Goal: Find contact information: Find contact information

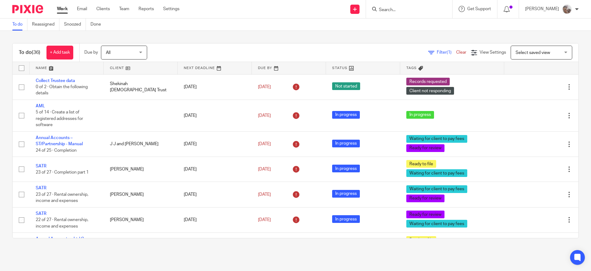
click at [414, 8] on input "Search" at bounding box center [405, 10] width 55 height 6
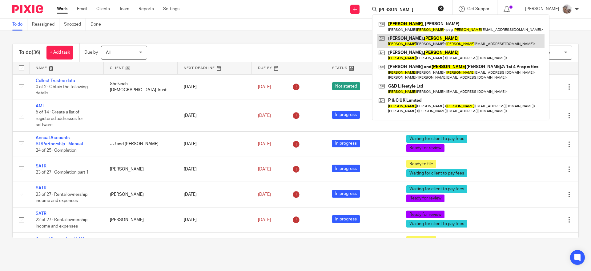
type input "craig"
click at [404, 43] on link at bounding box center [461, 41] width 168 height 14
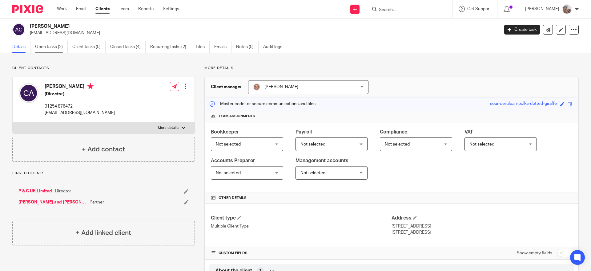
click at [58, 44] on link "Open tasks (2)" at bounding box center [51, 47] width 33 height 12
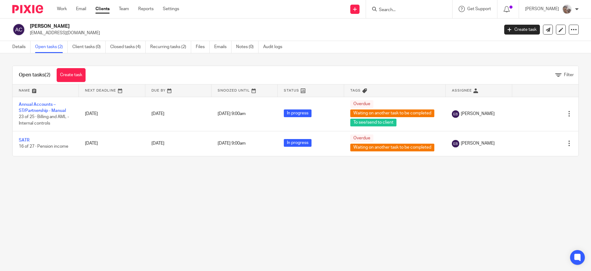
click at [400, 10] on input "Search" at bounding box center [405, 10] width 55 height 6
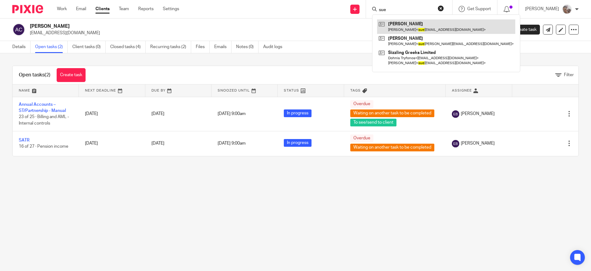
type input "sue"
click at [411, 23] on link at bounding box center [446, 26] width 138 height 14
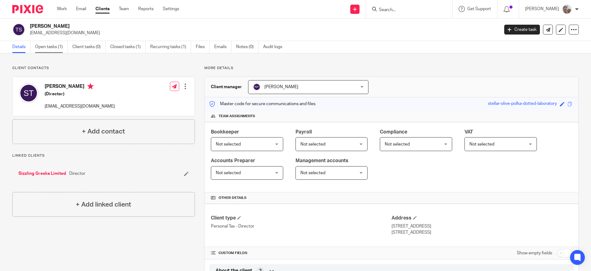
click at [51, 49] on link "Open tasks (1)" at bounding box center [51, 47] width 33 height 12
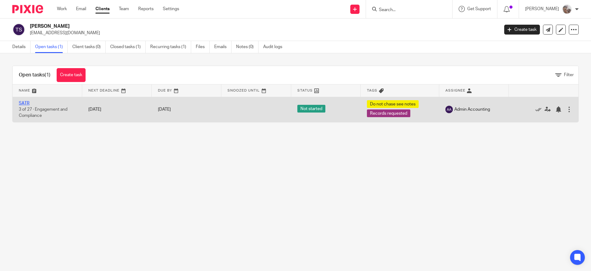
click at [23, 101] on link "SATR" at bounding box center [24, 103] width 11 height 4
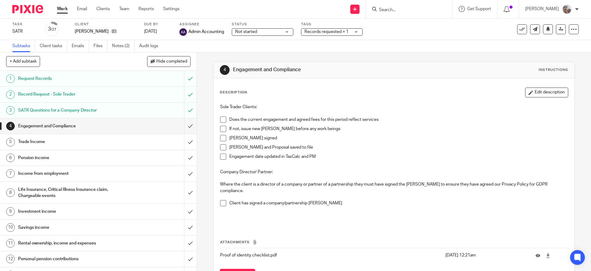
click at [335, 30] on span "Records requested + 1" at bounding box center [327, 32] width 44 height 4
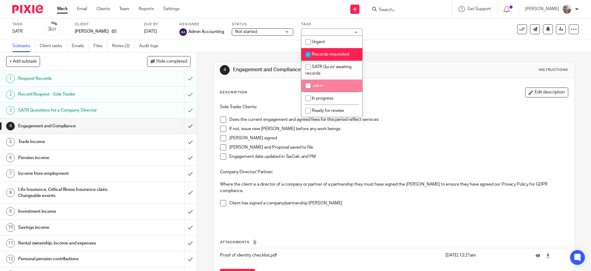
click at [324, 84] on span "Job in" at bounding box center [318, 85] width 12 height 4
checkbox input "true"
click at [322, 52] on span "Records requested" at bounding box center [330, 54] width 37 height 4
checkbox input "false"
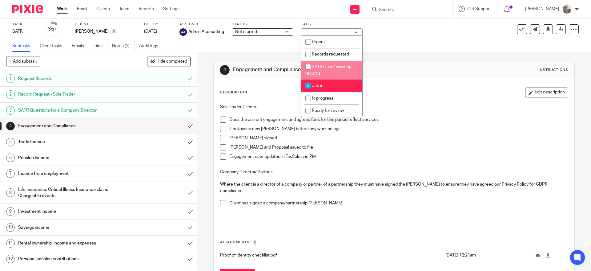
click at [221, 119] on span at bounding box center [223, 119] width 6 height 6
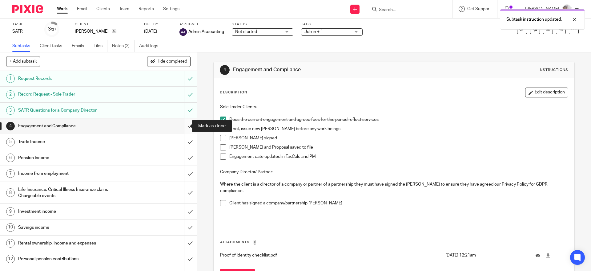
click at [183, 122] on input "submit" at bounding box center [98, 125] width 197 height 15
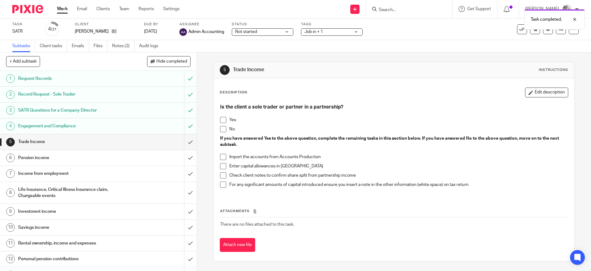
click at [114, 124] on h1 "Engagement and Compliance" at bounding box center [71, 125] width 107 height 9
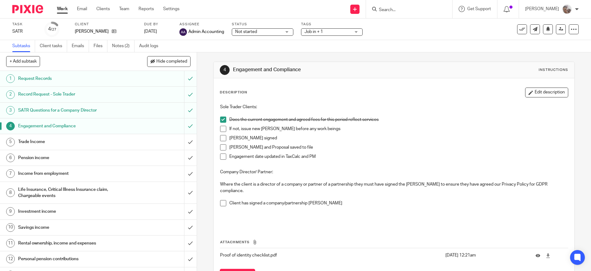
click at [220, 200] on span at bounding box center [223, 203] width 6 height 6
click at [118, 45] on link "Notes (2)" at bounding box center [123, 46] width 22 height 12
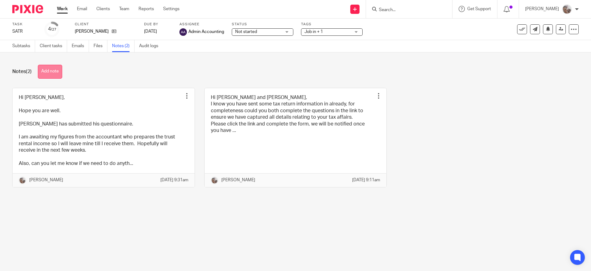
click at [57, 71] on button "Add note" at bounding box center [50, 72] width 24 height 14
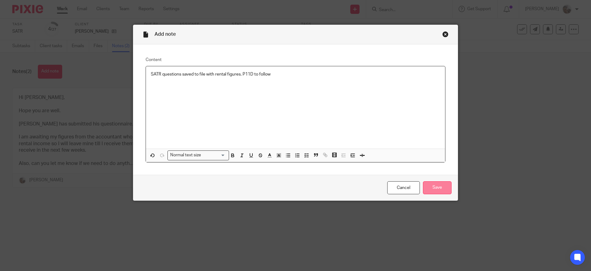
click at [444, 189] on input "Save" at bounding box center [437, 187] width 29 height 13
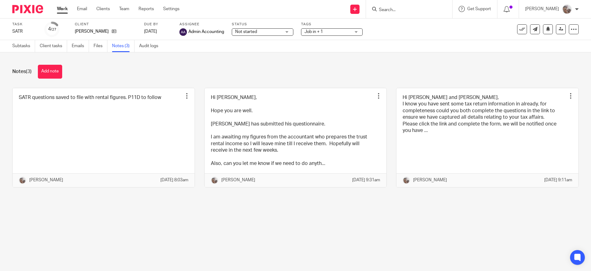
click at [333, 32] on span "Job in + 1" at bounding box center [328, 32] width 46 height 6
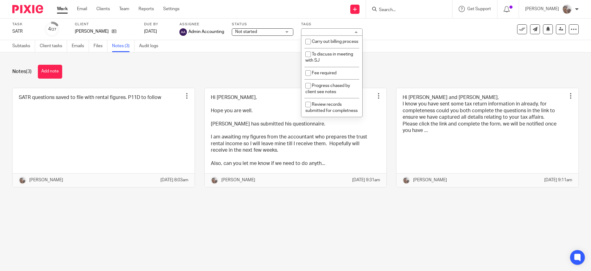
scroll to position [231, 0]
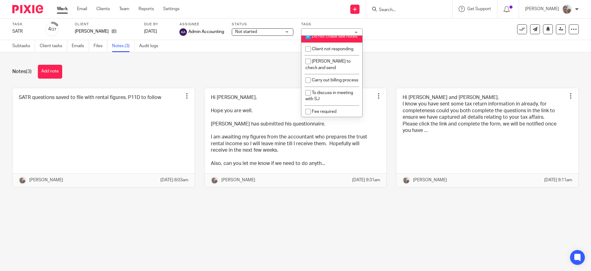
click at [327, 43] on li "Do not chase see notes" at bounding box center [331, 36] width 61 height 13
checkbox input "false"
click at [391, 68] on div "Notes (3) Add note" at bounding box center [295, 72] width 567 height 14
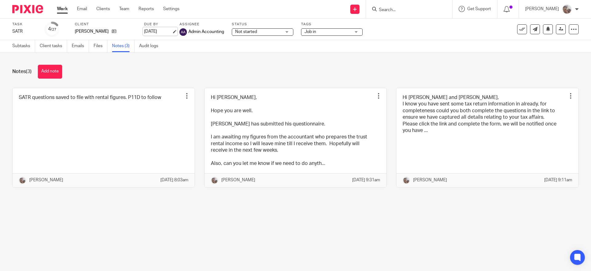
click at [162, 31] on link "30 Oct 2025" at bounding box center [158, 31] width 28 height 6
click at [556, 33] on link at bounding box center [561, 29] width 10 height 10
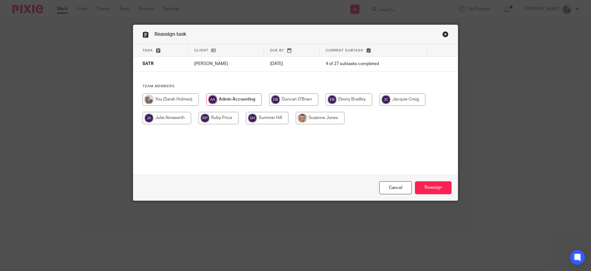
click at [221, 117] on input "radio" at bounding box center [219, 118] width 40 height 12
radio input "true"
click at [433, 184] on input "Reassign" at bounding box center [433, 187] width 37 height 13
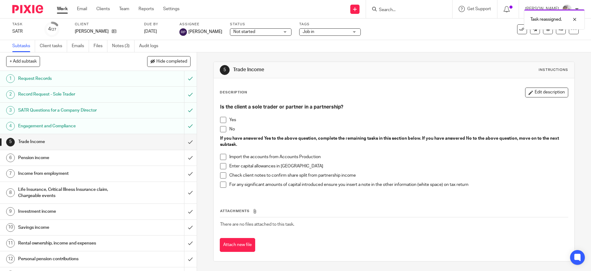
click at [402, 11] on div "Task reassigned." at bounding box center [440, 17] width 289 height 23
click at [408, 9] on input "Search" at bounding box center [405, 10] width 55 height 6
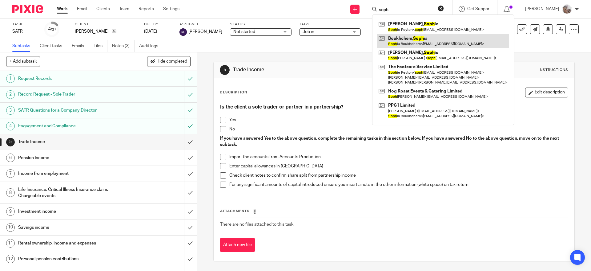
type input "soph"
click at [408, 44] on link at bounding box center [443, 41] width 132 height 14
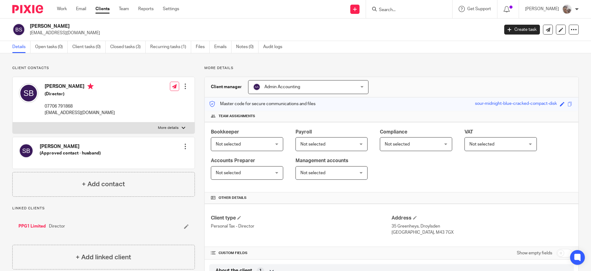
click at [417, 12] on input "Search" at bounding box center [405, 10] width 55 height 6
type input "colou"
click at [427, 30] on link at bounding box center [429, 26] width 104 height 14
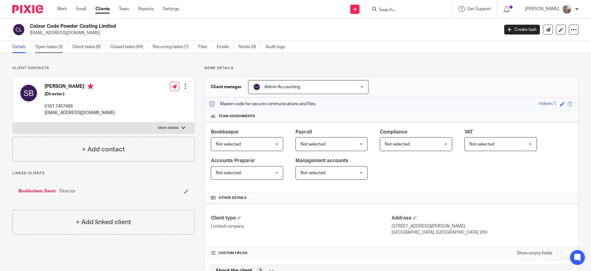
click at [57, 49] on link "Open tasks (2)" at bounding box center [51, 47] width 33 height 12
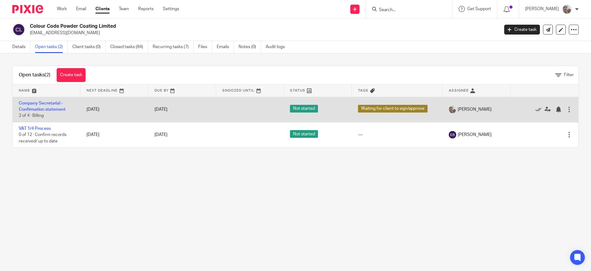
click at [38, 106] on td "Company Secretarial - Confirmation statement 2 of 4 · Billing" at bounding box center [47, 109] width 68 height 25
click at [33, 106] on td "Company Secretarial - Confirmation statement 2 of 4 · Billing" at bounding box center [47, 109] width 68 height 25
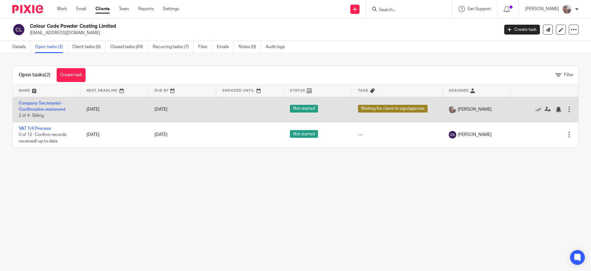
click at [32, 107] on td "Company Secretarial - Confirmation statement 2 of 4 · Billing" at bounding box center [47, 109] width 68 height 25
click at [46, 107] on link "Company Secretarial - Confirmation statement" at bounding box center [42, 106] width 47 height 10
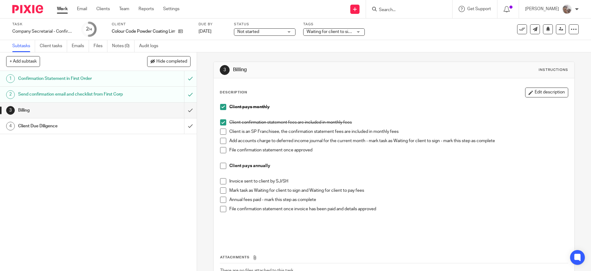
click at [223, 150] on span at bounding box center [223, 150] width 6 height 6
click at [222, 141] on span at bounding box center [223, 141] width 6 height 6
click at [185, 115] on input "submit" at bounding box center [98, 110] width 197 height 15
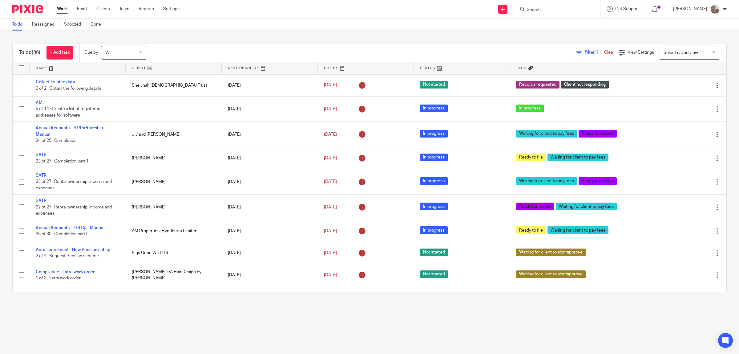
click at [538, 7] on input "Search" at bounding box center [553, 10] width 55 height 6
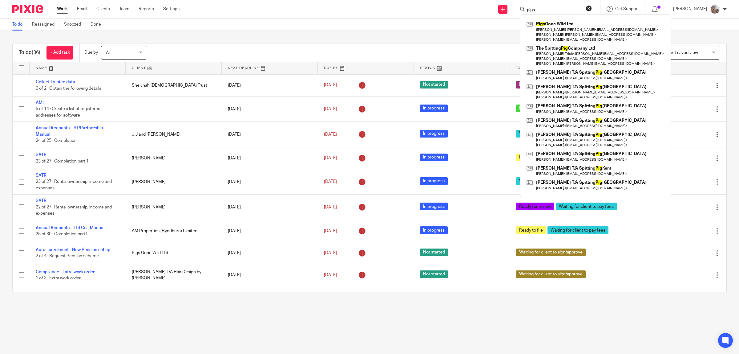
type input "pigs"
click button "submit" at bounding box center [0, 0] width 0 height 0
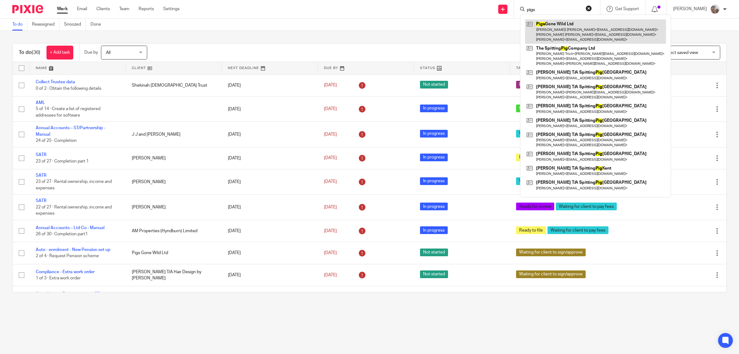
click at [576, 36] on link at bounding box center [595, 31] width 141 height 24
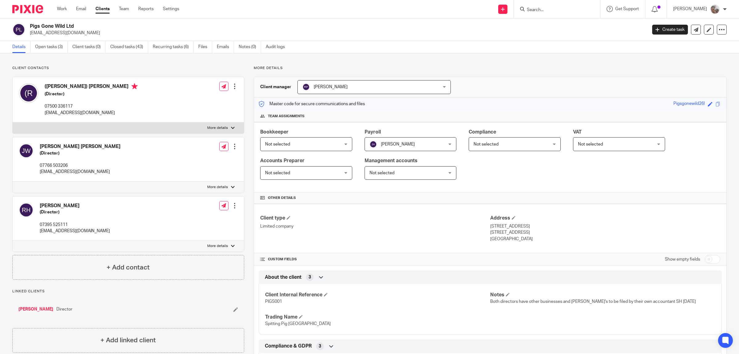
scroll to position [154, 0]
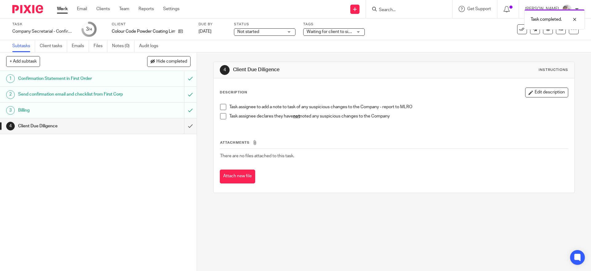
click at [220, 116] on span at bounding box center [223, 116] width 6 height 6
click at [182, 134] on input "submit" at bounding box center [98, 125] width 197 height 15
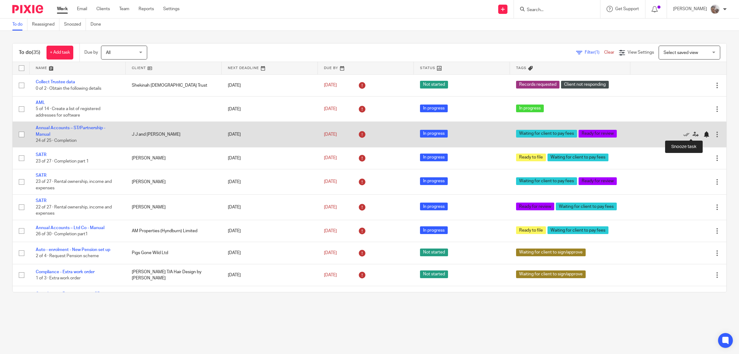
click at [703, 135] on div at bounding box center [706, 134] width 6 height 6
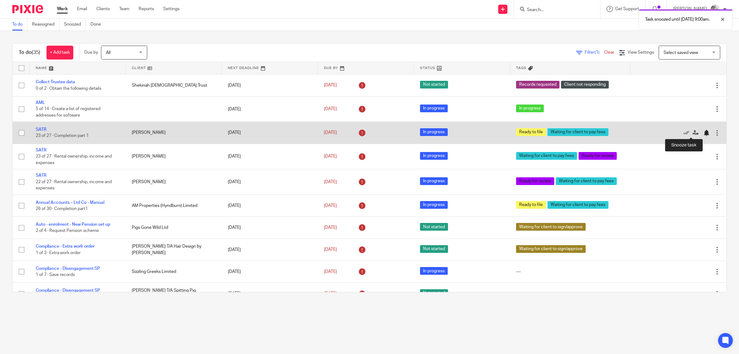
click at [703, 134] on div at bounding box center [706, 133] width 6 height 6
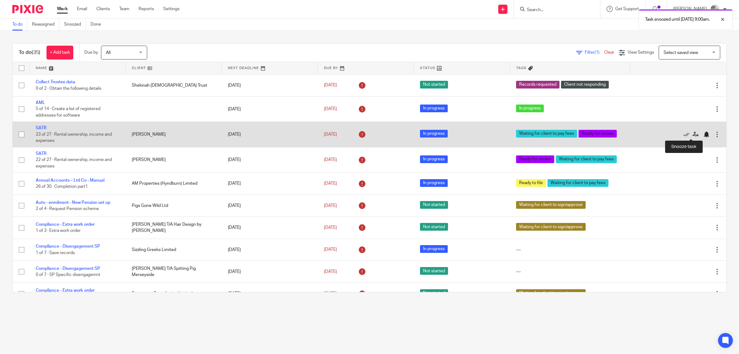
click at [703, 136] on div at bounding box center [706, 134] width 6 height 6
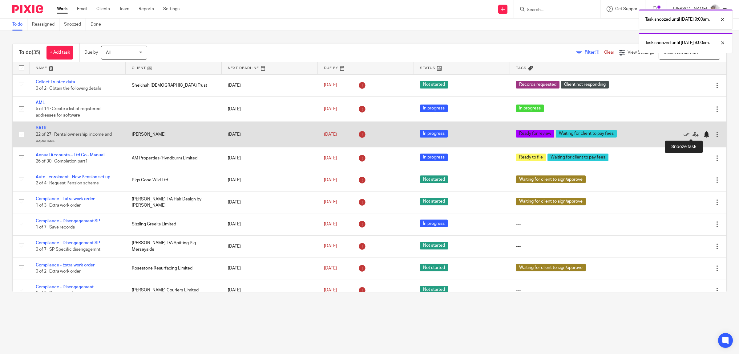
click at [703, 133] on div at bounding box center [706, 134] width 6 height 6
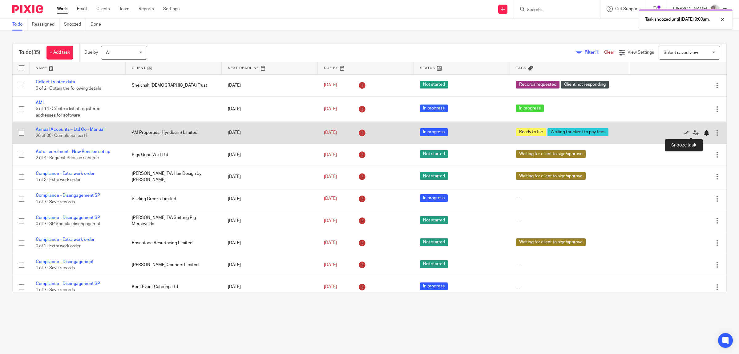
click at [703, 131] on div at bounding box center [706, 133] width 6 height 6
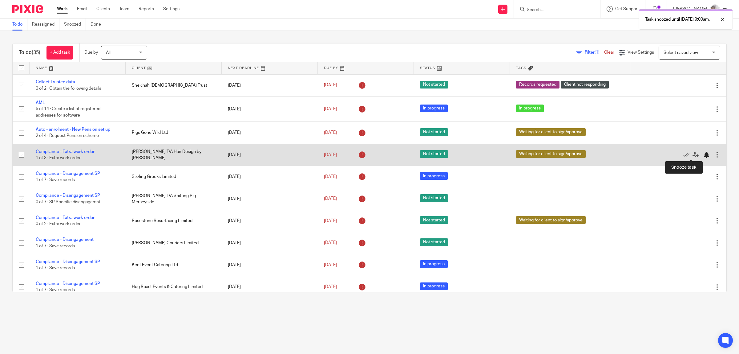
click at [703, 155] on div at bounding box center [706, 155] width 6 height 6
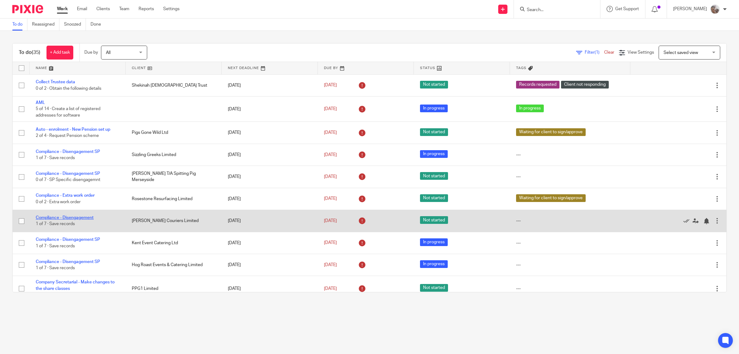
click at [86, 217] on link "Compliance - Disengagement" at bounding box center [65, 217] width 58 height 4
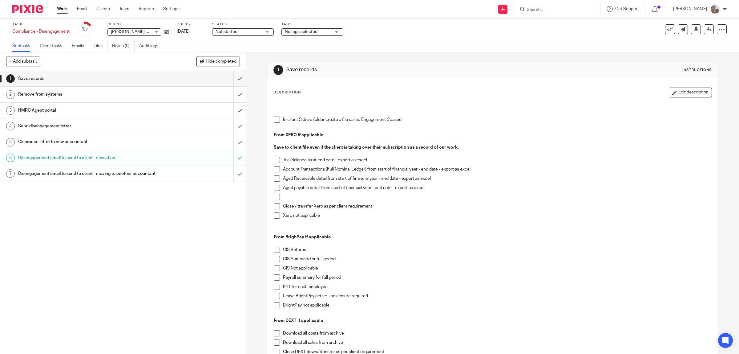
click at [317, 31] on span "No tags selected" at bounding box center [301, 32] width 33 height 4
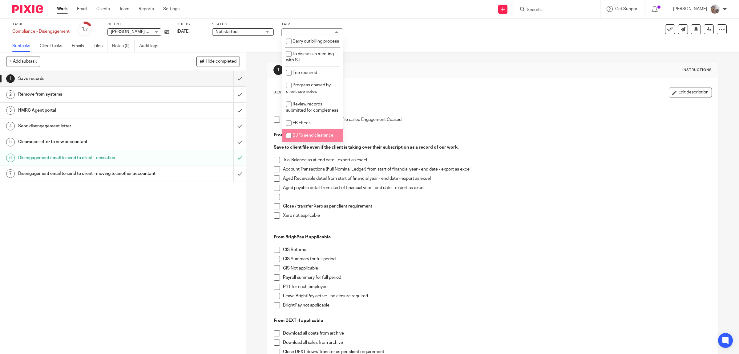
click at [301, 133] on span "SJ To send clearance" at bounding box center [313, 135] width 41 height 4
checkbox input "true"
drag, startPoint x: 402, startPoint y: 30, endPoint x: 221, endPoint y: 39, distance: 181.3
click at [401, 30] on div "Task Compliance - Disengagement Save Compliance - Disengagement 1 /7 Client D A…" at bounding box center [309, 29] width 595 height 15
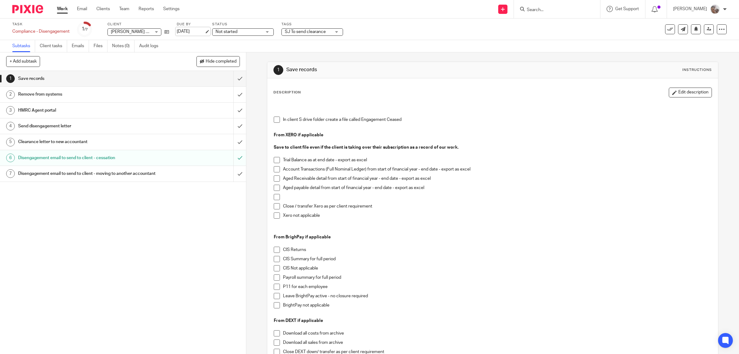
click at [196, 28] on link "17 Sep 2025" at bounding box center [191, 31] width 28 height 6
click at [707, 31] on icon at bounding box center [709, 29] width 5 height 5
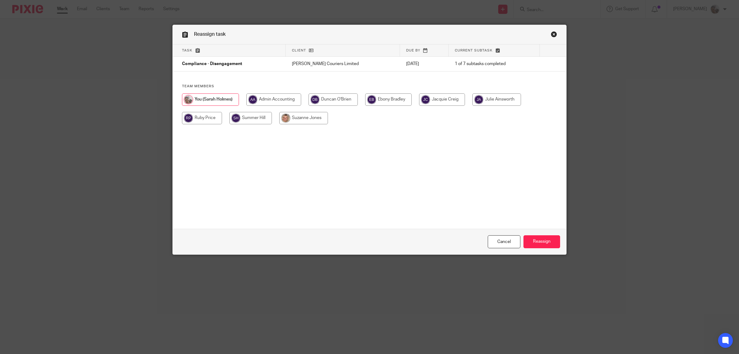
click at [314, 118] on input "radio" at bounding box center [303, 118] width 49 height 12
radio input "true"
click at [546, 243] on input "Reassign" at bounding box center [542, 241] width 37 height 13
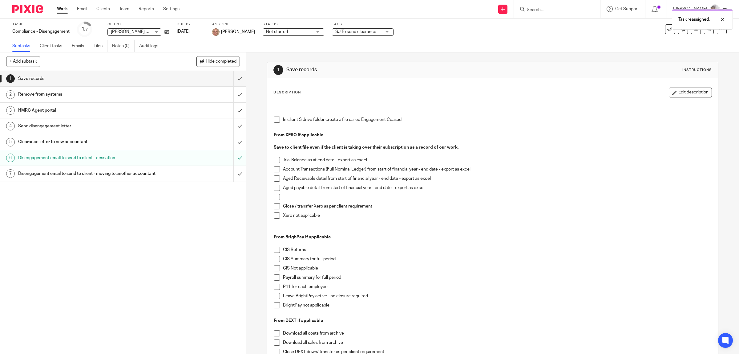
click at [275, 118] on span at bounding box center [277, 119] width 6 height 6
click at [276, 216] on span at bounding box center [277, 215] width 6 height 6
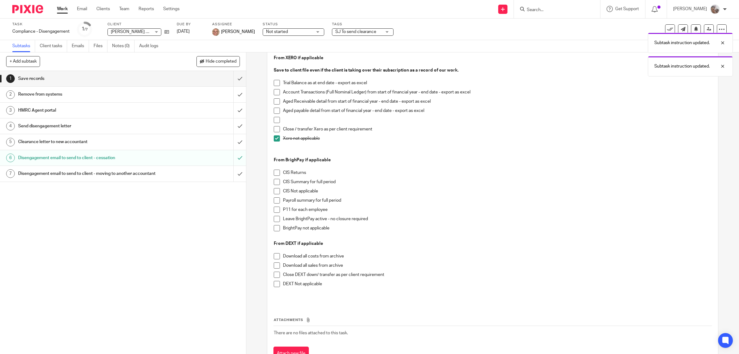
click at [276, 229] on span at bounding box center [277, 228] width 6 height 6
click at [275, 282] on span at bounding box center [277, 284] width 6 height 6
click at [232, 79] on input "submit" at bounding box center [123, 78] width 246 height 15
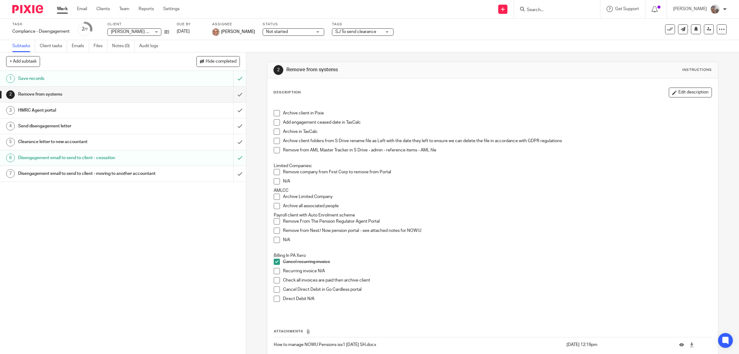
click at [64, 8] on link "Work" at bounding box center [62, 9] width 11 height 6
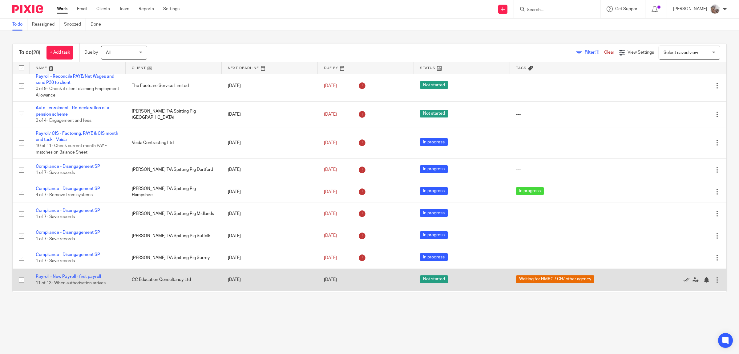
scroll to position [308, 0]
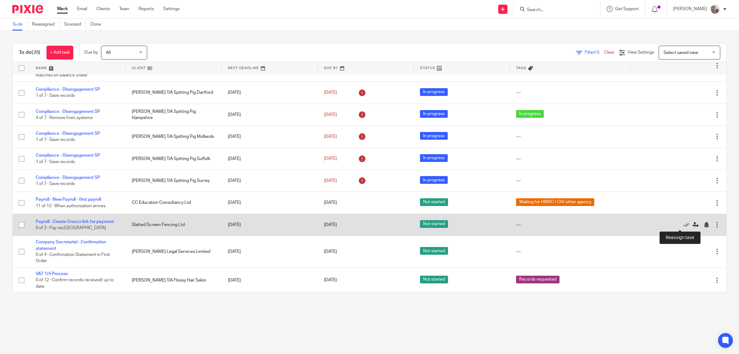
click at [693, 225] on icon at bounding box center [696, 224] width 6 height 6
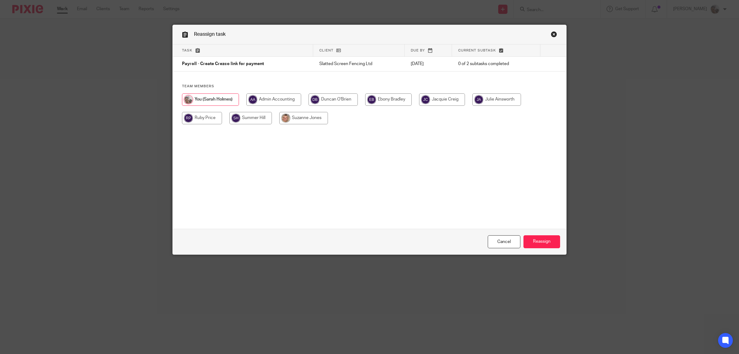
click at [500, 98] on input "radio" at bounding box center [496, 99] width 49 height 12
radio input "true"
click at [550, 241] on input "Reassign" at bounding box center [542, 241] width 37 height 13
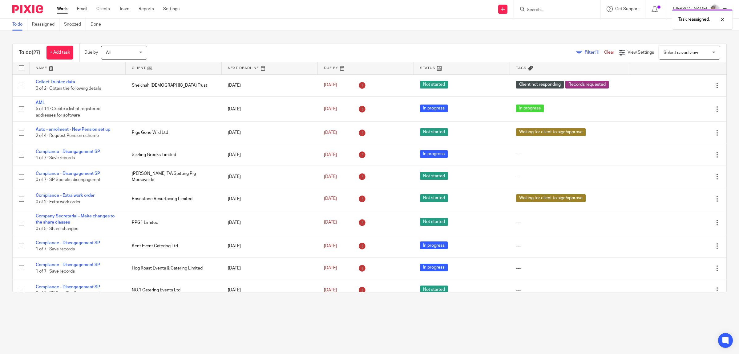
click at [571, 10] on div "Task reassigned." at bounding box center [551, 17] width 363 height 23
click at [557, 8] on div "Task reassigned." at bounding box center [551, 17] width 363 height 23
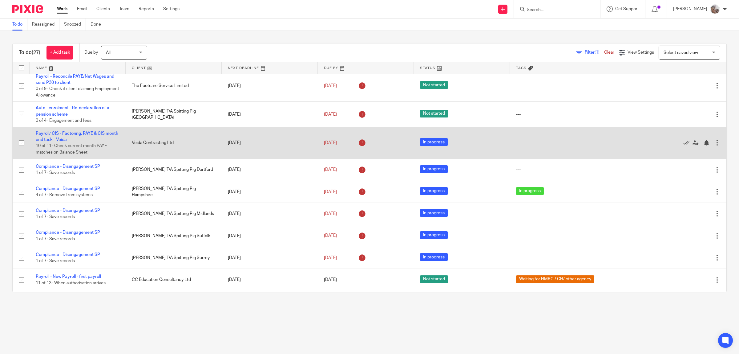
scroll to position [308, 0]
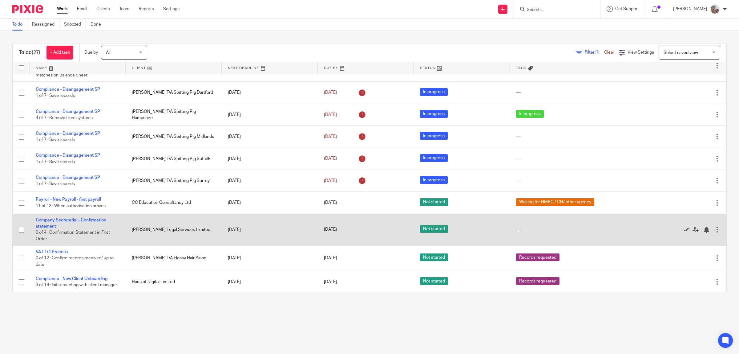
click at [70, 220] on link "Company Secretarial - Confirmation statement" at bounding box center [71, 223] width 71 height 10
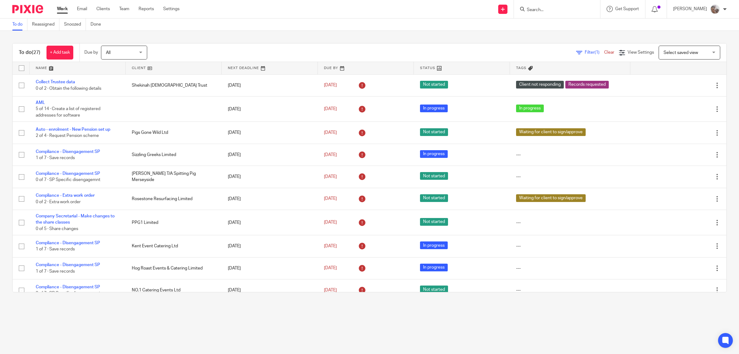
click at [570, 11] on input "Search" at bounding box center [553, 10] width 55 height 6
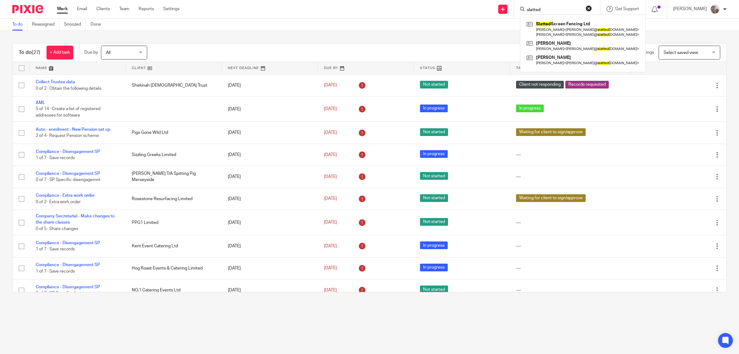
type input "slatted"
click button "submit" at bounding box center [0, 0] width 0 height 0
click at [577, 28] on link at bounding box center [583, 28] width 116 height 19
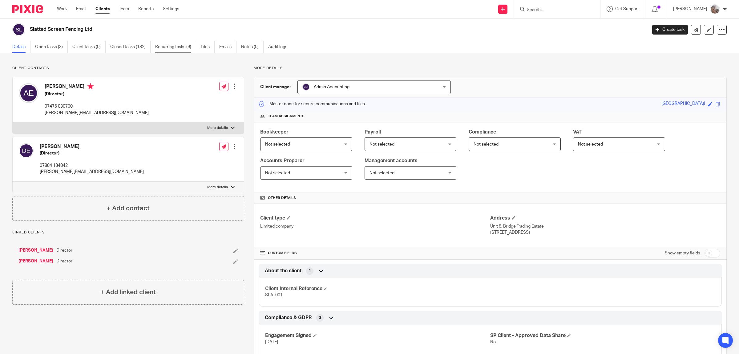
click at [175, 47] on link "Recurring tasks (9)" at bounding box center [175, 47] width 41 height 12
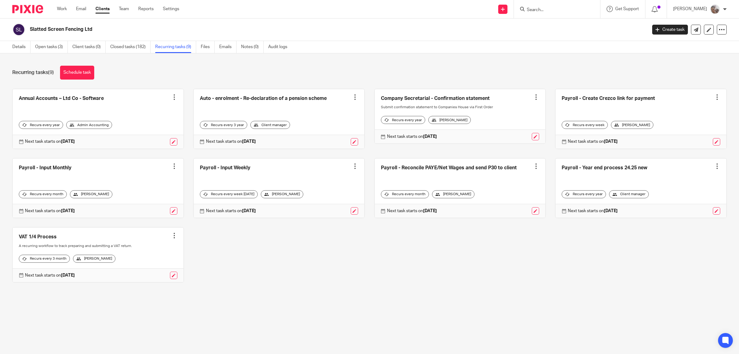
click at [714, 98] on div at bounding box center [717, 97] width 6 height 6
click at [638, 70] on div "Recurring tasks (9) Schedule task" at bounding box center [369, 73] width 714 height 14
click at [713, 142] on link at bounding box center [716, 141] width 7 height 7
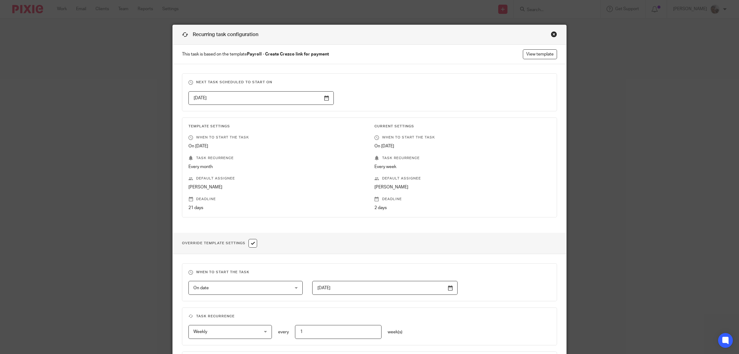
scroll to position [147, 0]
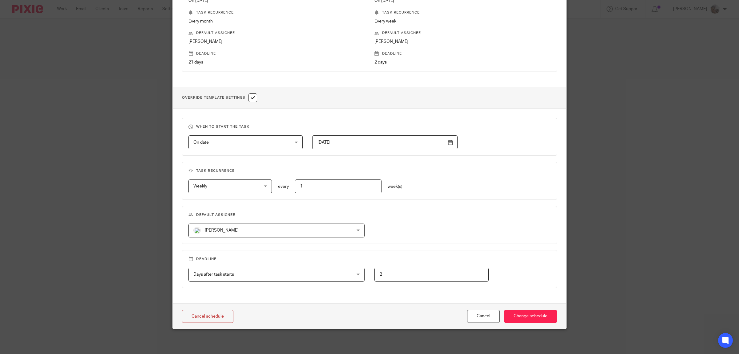
click at [245, 230] on span "[PERSON_NAME]" at bounding box center [261, 230] width 137 height 13
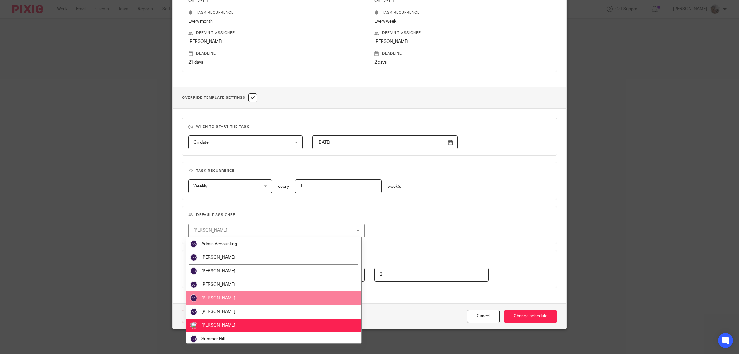
click at [244, 299] on li "Julie Ainsworth" at bounding box center [274, 298] width 176 height 14
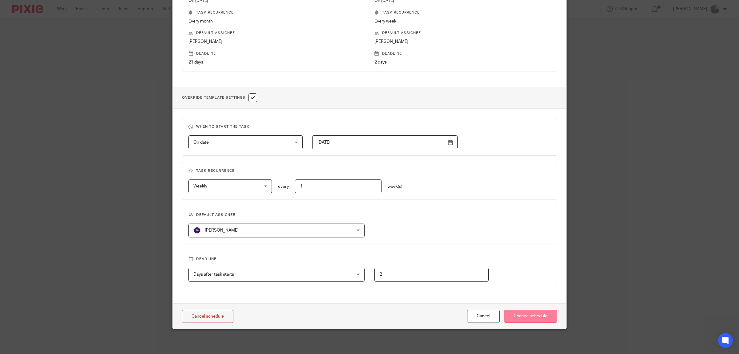
click at [525, 313] on input "Change schedule" at bounding box center [530, 315] width 53 height 13
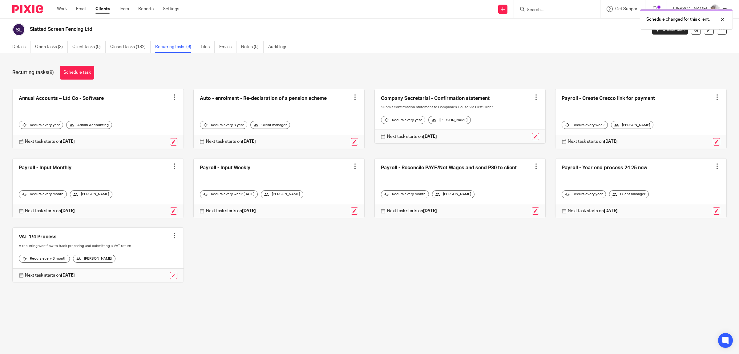
click at [559, 11] on div "Schedule changed for this client." at bounding box center [551, 17] width 363 height 23
click at [554, 8] on div "Schedule changed for this client." at bounding box center [551, 17] width 363 height 23
click at [541, 11] on div "Schedule changed for this client." at bounding box center [551, 17] width 363 height 23
click at [545, 8] on div "Schedule changed for this client." at bounding box center [551, 17] width 363 height 23
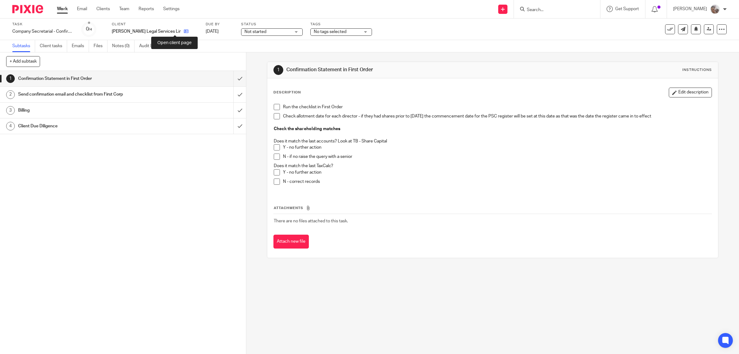
click at [184, 33] on icon at bounding box center [186, 31] width 5 height 5
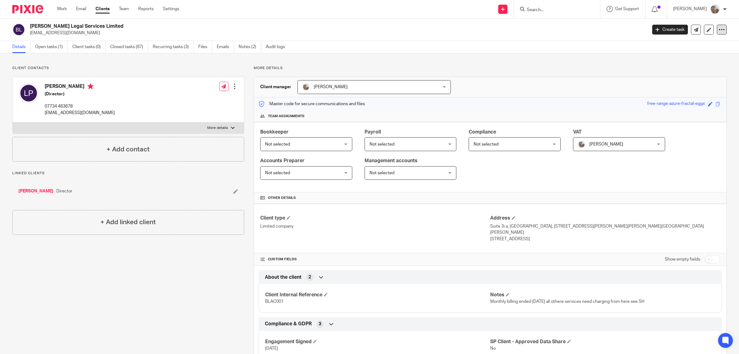
click at [719, 30] on icon at bounding box center [722, 29] width 6 height 6
click at [677, 47] on link "Update from Companies House" at bounding box center [682, 45] width 68 height 9
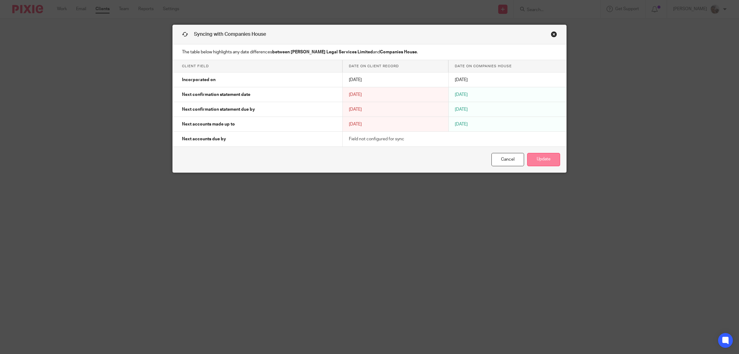
click at [541, 160] on button "Update" at bounding box center [543, 159] width 33 height 13
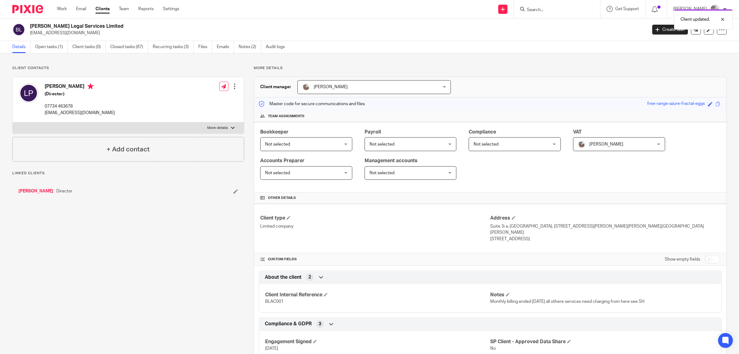
scroll to position [77, 0]
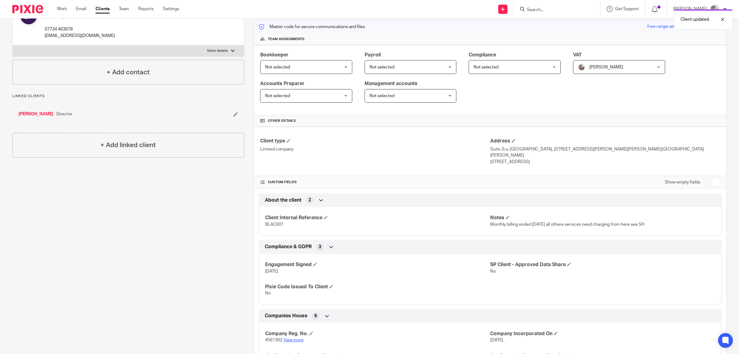
click at [300, 338] on link "View more" at bounding box center [293, 340] width 20 height 4
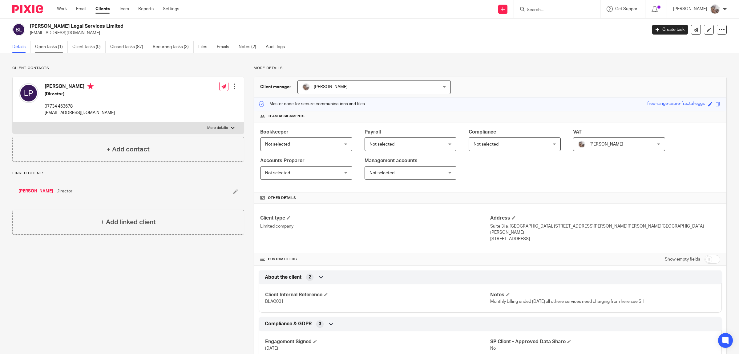
click at [49, 47] on link "Open tasks (1)" at bounding box center [51, 47] width 33 height 12
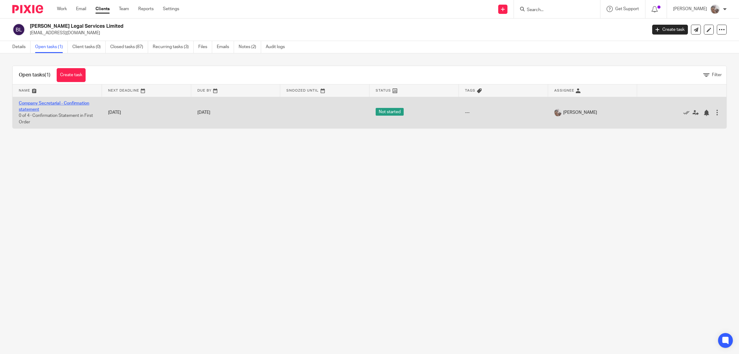
click at [60, 103] on link "Company Secretarial - Confirmation statement" at bounding box center [54, 106] width 71 height 10
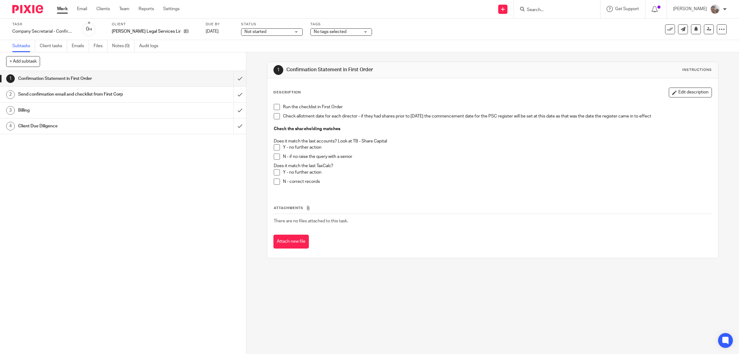
click at [547, 10] on input "Search" at bounding box center [553, 10] width 55 height 6
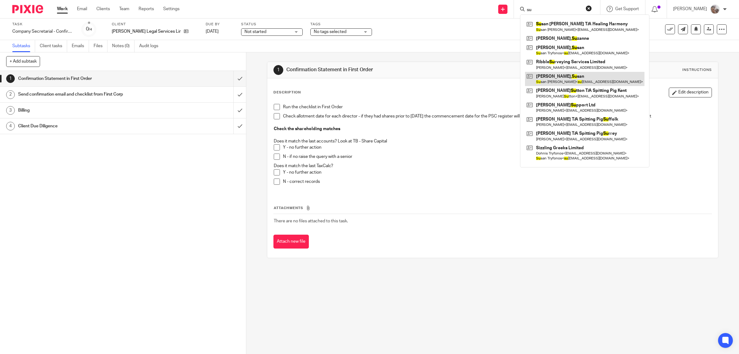
type input "s"
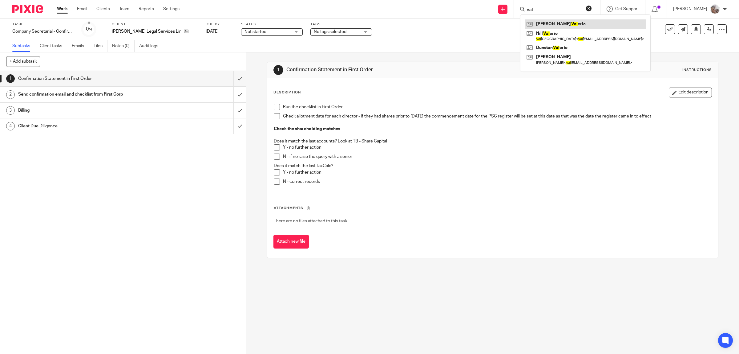
type input "val"
click at [568, 25] on link at bounding box center [585, 23] width 121 height 9
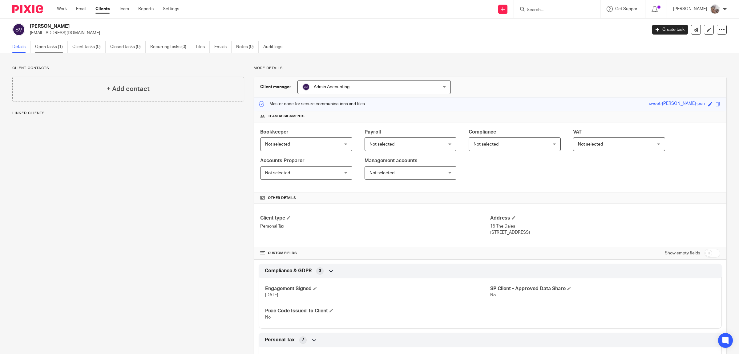
click at [56, 49] on link "Open tasks (1)" at bounding box center [51, 47] width 33 height 12
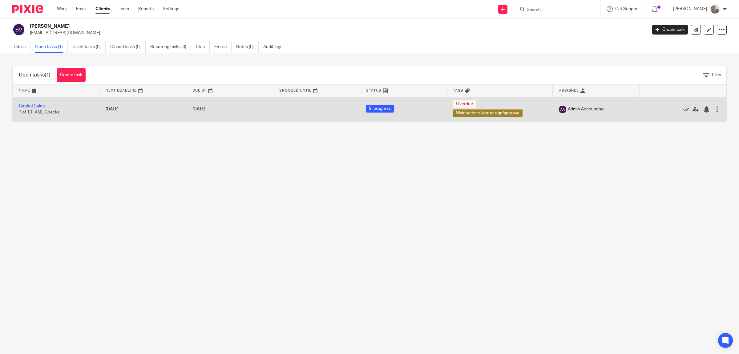
click at [42, 105] on link "Capital Gains" at bounding box center [32, 106] width 26 height 4
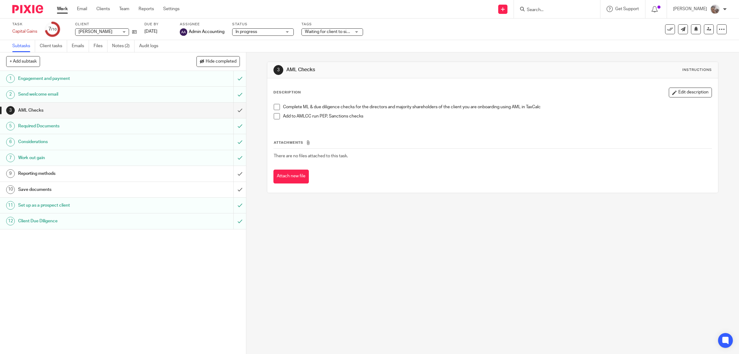
click at [320, 31] on span "Waiting for client to sign/approve" at bounding box center [336, 32] width 63 height 4
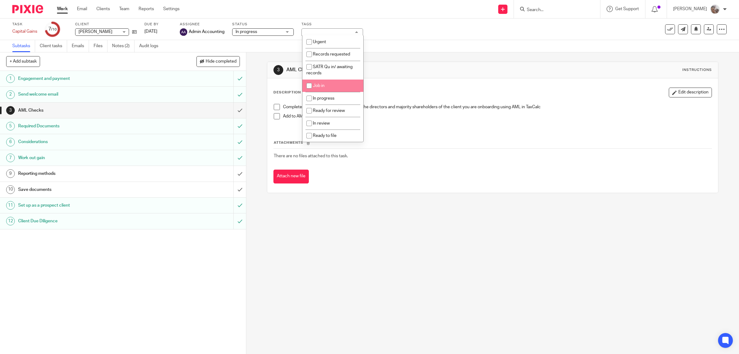
click at [329, 82] on li "Job in" at bounding box center [332, 85] width 61 height 13
checkbox input "true"
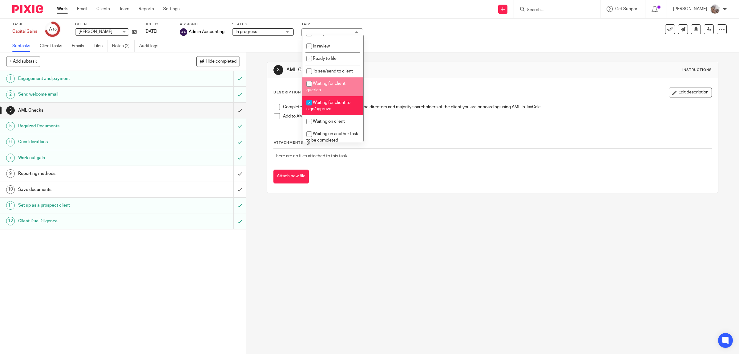
scroll to position [115, 0]
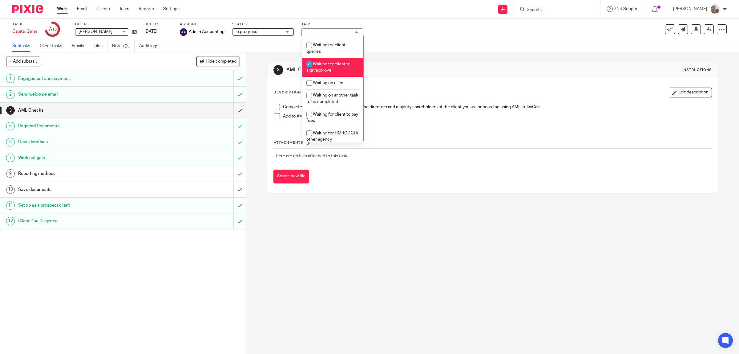
click at [317, 67] on span "Waiting for client to sign/approve" at bounding box center [328, 67] width 44 height 11
checkbox input "false"
click at [436, 22] on div "Task Capital Gains Save Capital Gains 7 /10 Client Schofield, Valerie Schofield…" at bounding box center [309, 29] width 595 height 15
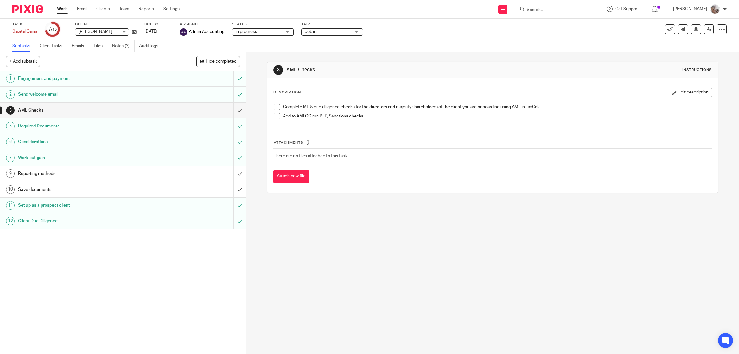
click at [34, 178] on h1 "Reporting methods" at bounding box center [87, 173] width 139 height 9
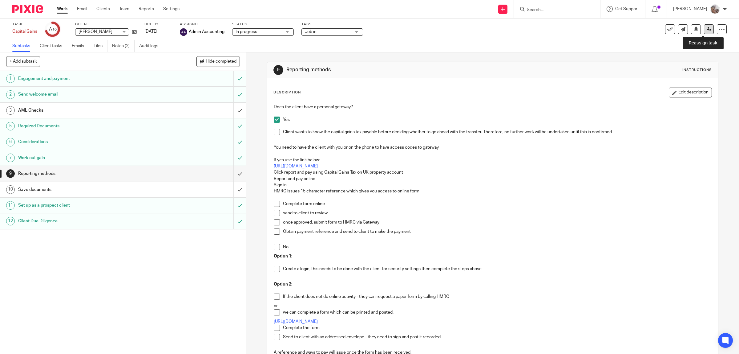
click at [704, 32] on link at bounding box center [709, 29] width 10 height 10
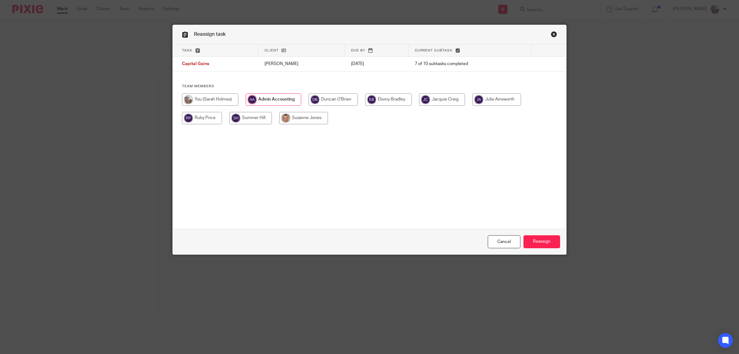
click at [319, 103] on input "radio" at bounding box center [333, 99] width 49 height 12
radio input "true"
click at [543, 241] on input "Reassign" at bounding box center [542, 241] width 37 height 13
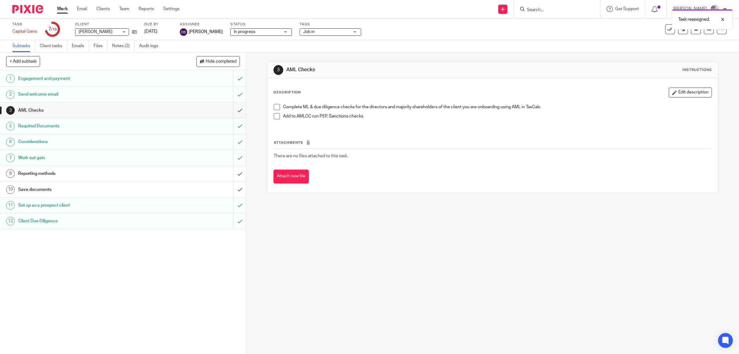
click at [63, 8] on link "Work" at bounding box center [62, 9] width 11 height 6
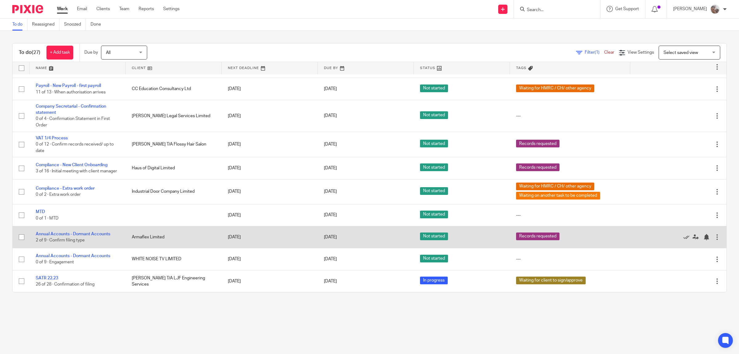
scroll to position [425, 0]
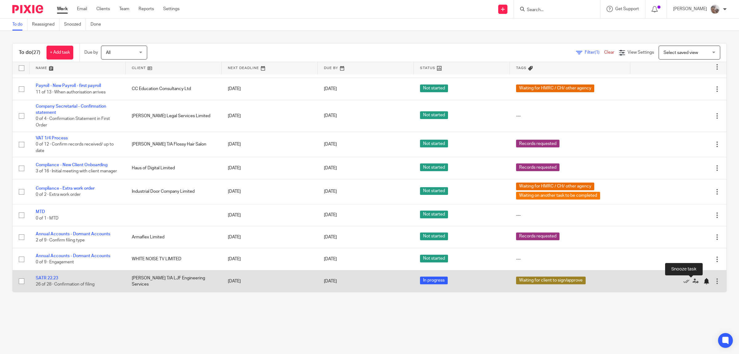
click at [703, 282] on div at bounding box center [706, 281] width 6 height 6
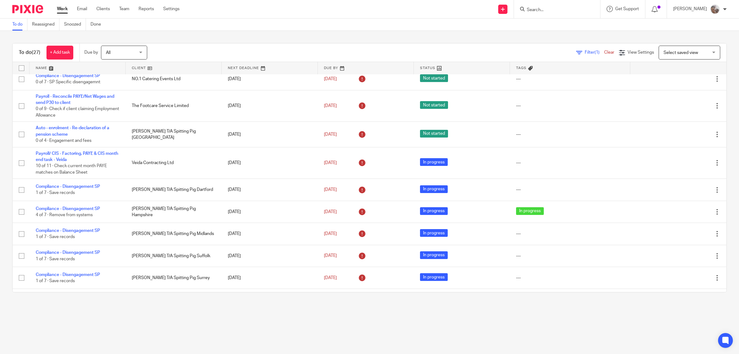
scroll to position [0, 0]
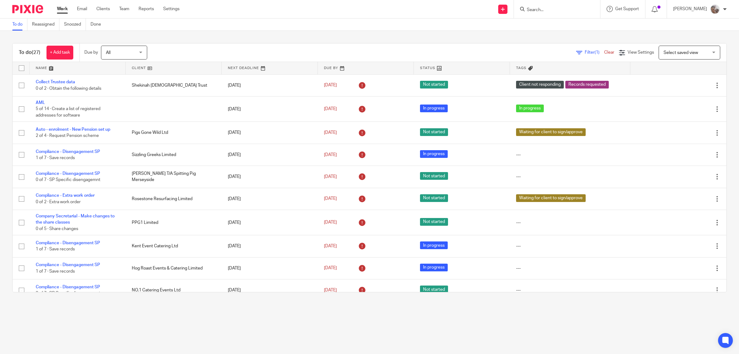
click at [537, 8] on input "Search" at bounding box center [553, 10] width 55 height 6
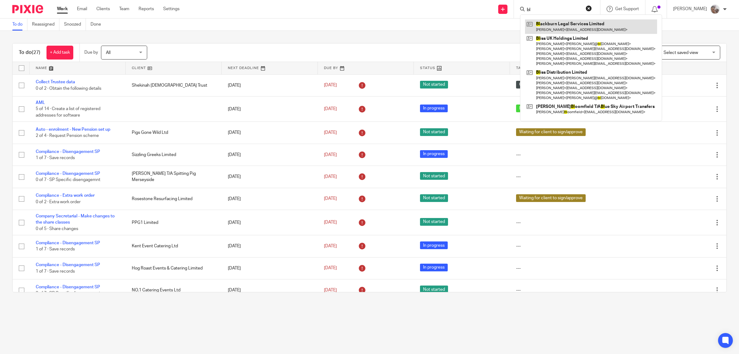
type input "bl"
click at [580, 26] on link at bounding box center [591, 26] width 132 height 14
click at [585, 26] on link at bounding box center [591, 26] width 132 height 14
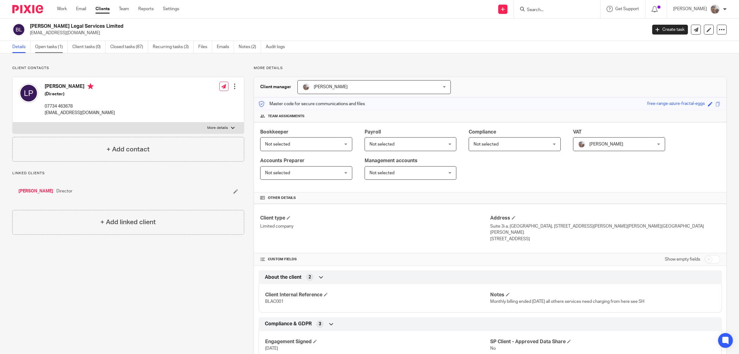
click at [48, 47] on link "Open tasks (1)" at bounding box center [51, 47] width 33 height 12
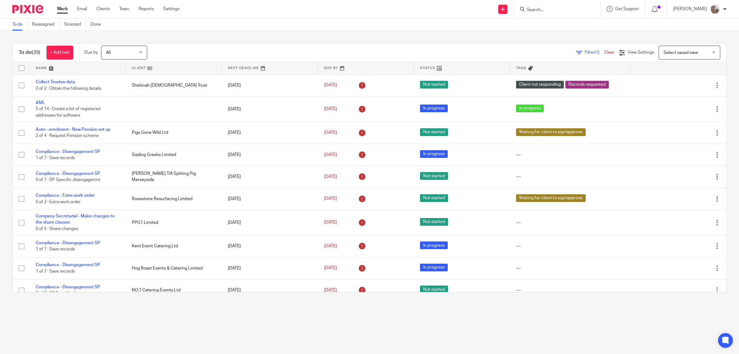
click at [548, 6] on form at bounding box center [559, 9] width 66 height 8
type input "tan"
click button "submit" at bounding box center [0, 0] width 0 height 0
click at [574, 24] on link at bounding box center [577, 28] width 104 height 19
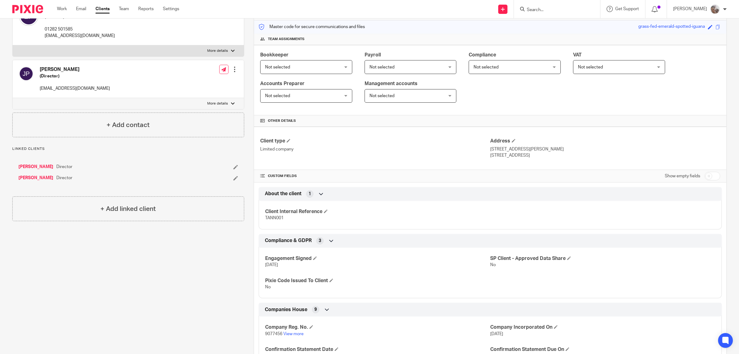
scroll to position [115, 0]
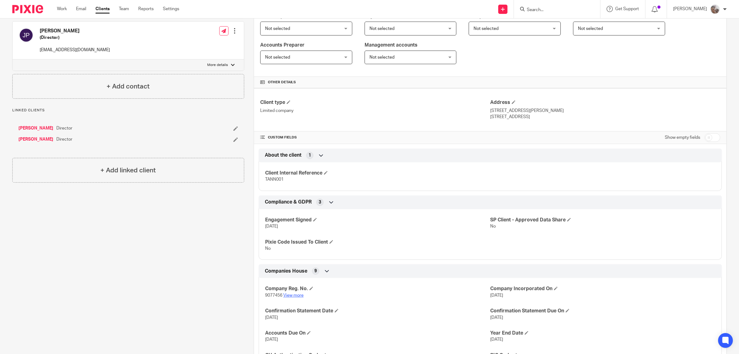
click at [294, 296] on link "View more" at bounding box center [293, 295] width 20 height 4
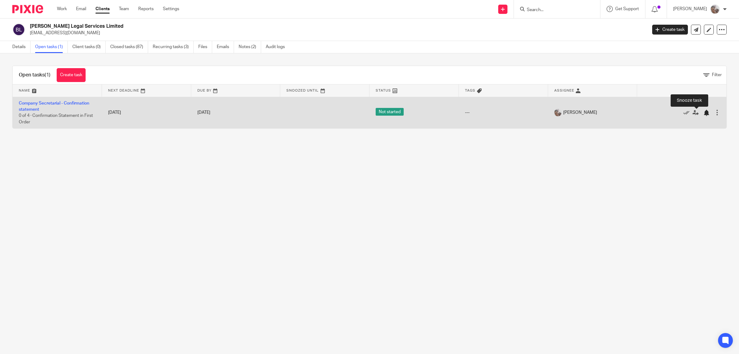
click at [703, 113] on div at bounding box center [706, 113] width 6 height 6
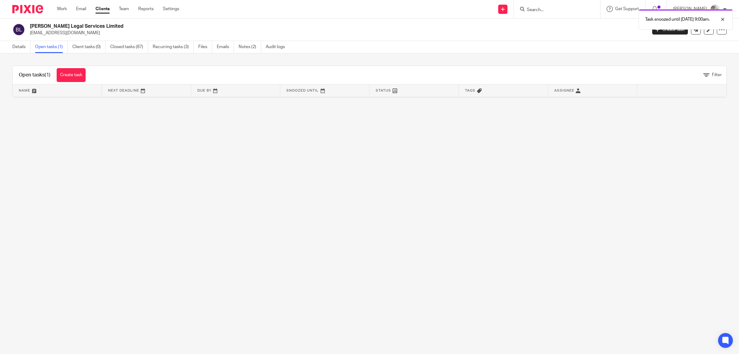
click at [374, 222] on main "Blackburn Legal Services Limited rogerslouise@hotmail.com Create task Update fr…" at bounding box center [369, 177] width 739 height 354
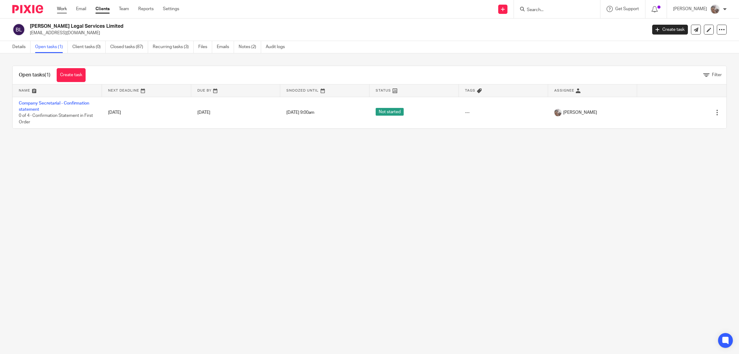
click at [62, 7] on link "Work" at bounding box center [62, 9] width 10 height 6
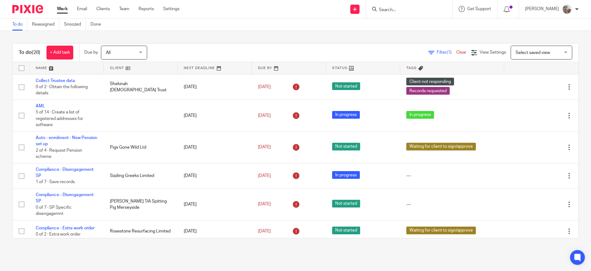
click at [400, 10] on input "Search" at bounding box center [405, 10] width 55 height 6
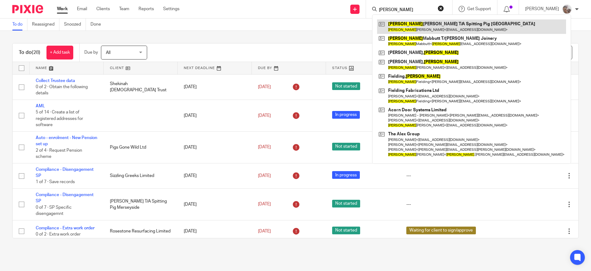
type input "[PERSON_NAME]"
click at [417, 25] on link at bounding box center [471, 26] width 189 height 14
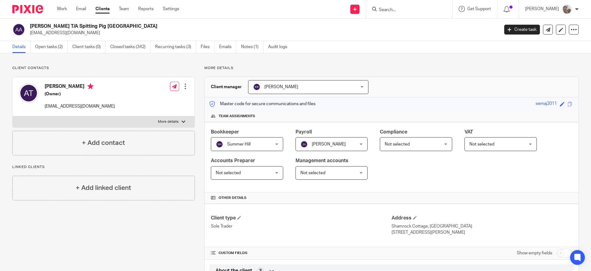
drag, startPoint x: 463, startPoint y: 232, endPoint x: 389, endPoint y: 225, distance: 74.0
click at [392, 225] on div "Address Shamrock Cottage, Chalk Road Walpole St Peter, Norfolk, PE14 7PN" at bounding box center [482, 225] width 181 height 21
copy div "Shamrock Cottage, Chalk Road Walpole St Peter, Norfolk, PE14 7PN"
drag, startPoint x: 62, startPoint y: 26, endPoint x: 28, endPoint y: 28, distance: 34.2
click at [28, 28] on div "Andrew Teager T/A Spitting Pig East Anglia info@spittingpigeastanglia.co.uk" at bounding box center [253, 29] width 483 height 13
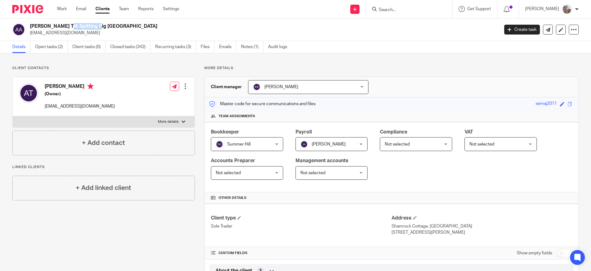
copy h2 "Andrew Teager"
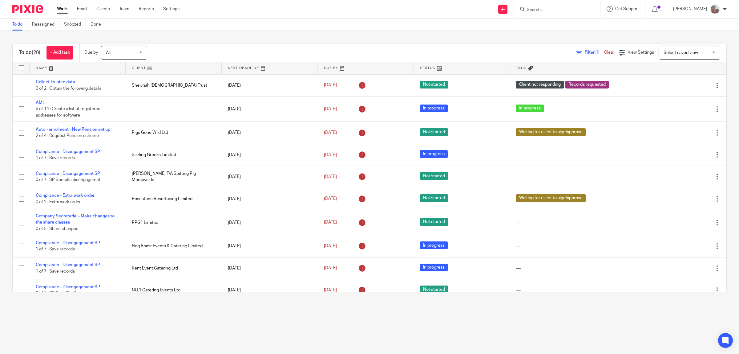
click at [539, 14] on div at bounding box center [557, 9] width 86 height 18
click at [539, 10] on input "Search" at bounding box center [553, 10] width 55 height 6
type input "treag"
click at [572, 28] on link at bounding box center [594, 26] width 139 height 14
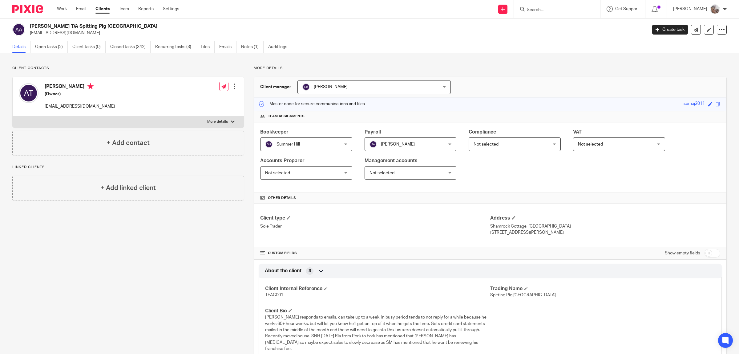
drag, startPoint x: 111, startPoint y: 108, endPoint x: 43, endPoint y: 108, distance: 67.7
click at [43, 108] on div "[PERSON_NAME] (Owner) [EMAIL_ADDRESS][DOMAIN_NAME] Edit contact Create client f…" at bounding box center [128, 96] width 231 height 39
copy p "[EMAIL_ADDRESS][DOMAIN_NAME]"
drag, startPoint x: 563, startPoint y: 236, endPoint x: 486, endPoint y: 227, distance: 77.5
click at [486, 227] on div "Client type Sole Trader Address [GEOGRAPHIC_DATA], [GEOGRAPHIC_DATA] [STREET_AD…" at bounding box center [490, 225] width 472 height 43
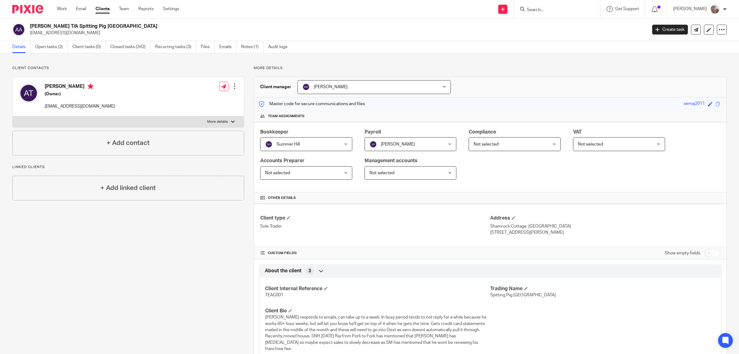
click at [589, 241] on div "Client type Sole Trader Address [GEOGRAPHIC_DATA], [GEOGRAPHIC_DATA] [STREET_AD…" at bounding box center [490, 225] width 472 height 43
drag, startPoint x: 518, startPoint y: 232, endPoint x: 486, endPoint y: 229, distance: 31.9
click at [490, 229] on div "Address [GEOGRAPHIC_DATA], [GEOGRAPHIC_DATA] [STREET_ADDRESS][PERSON_NAME]" at bounding box center [605, 225] width 230 height 21
copy div "[STREET_ADDRESS][PERSON_NAME]"
